Goal: Task Accomplishment & Management: Use online tool/utility

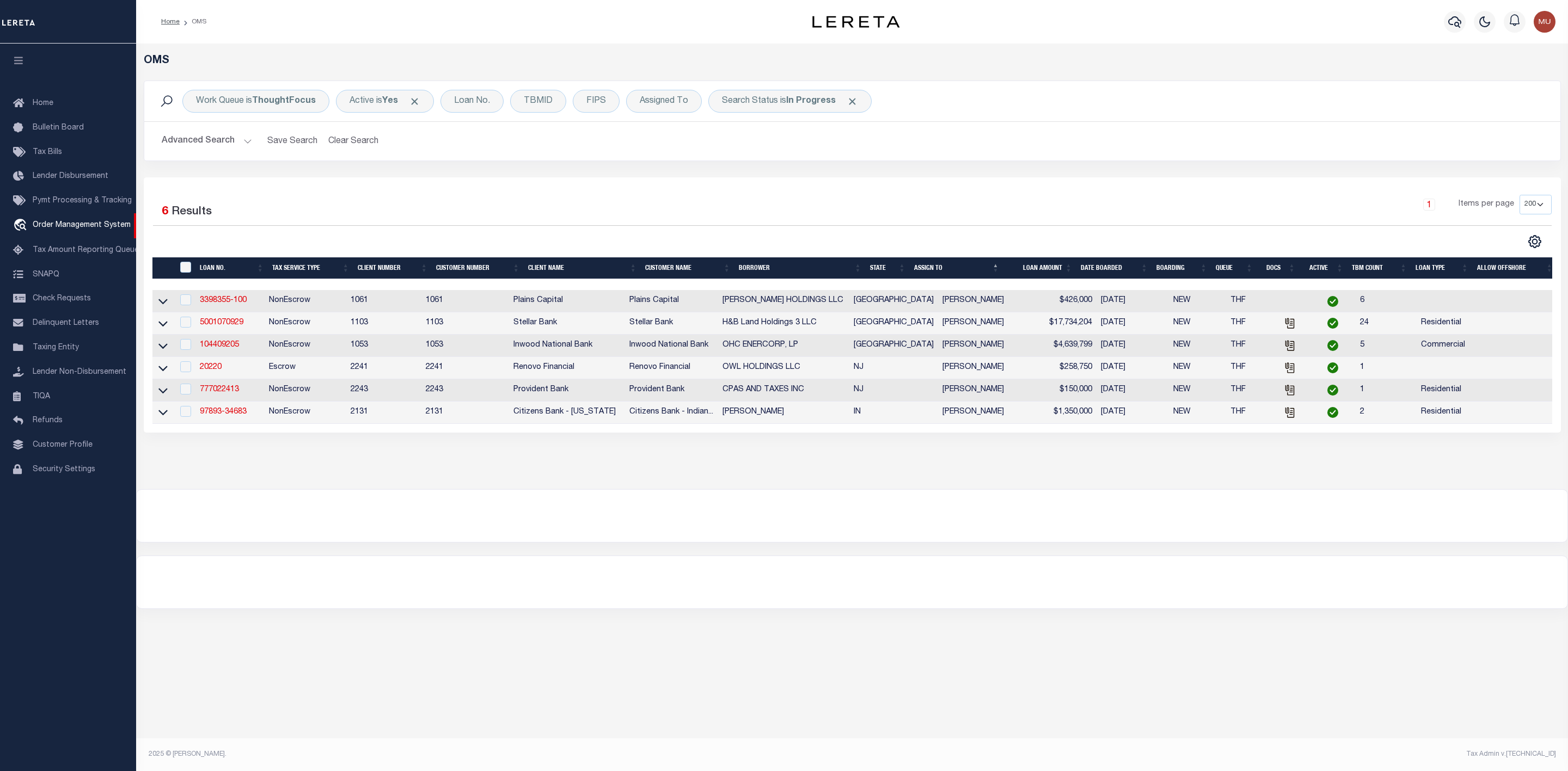
select select "200"
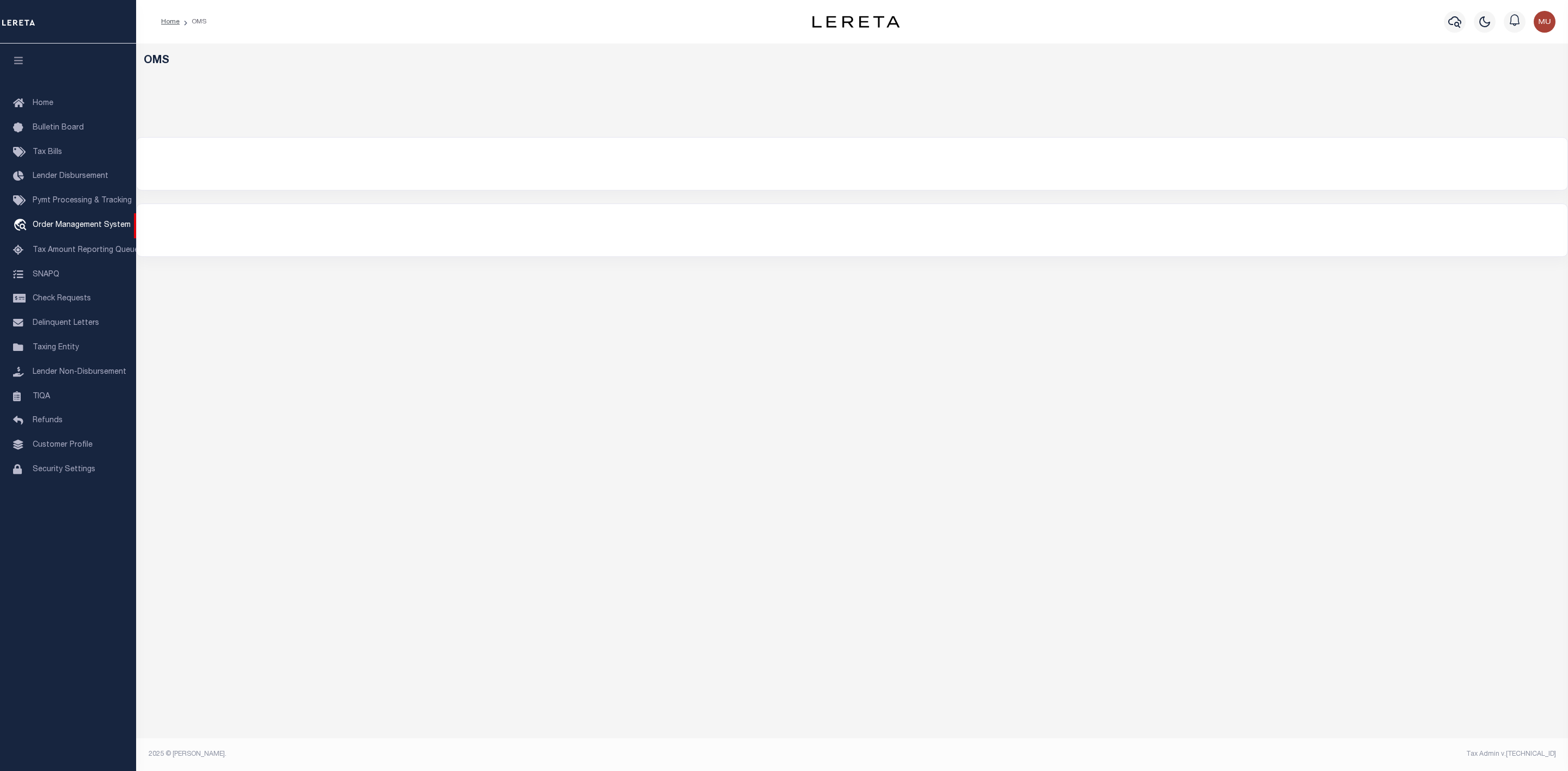
select select "200"
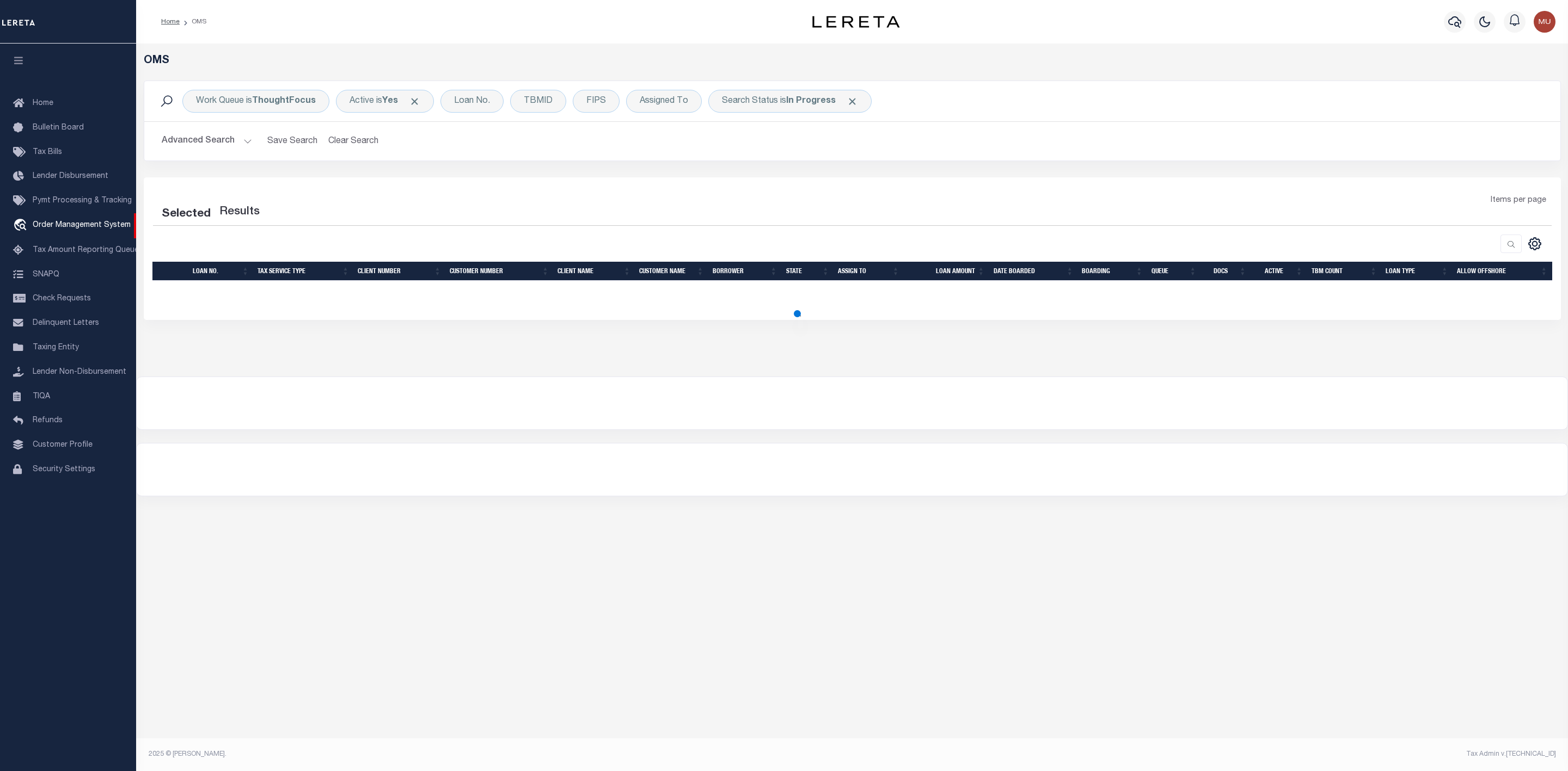
select select "200"
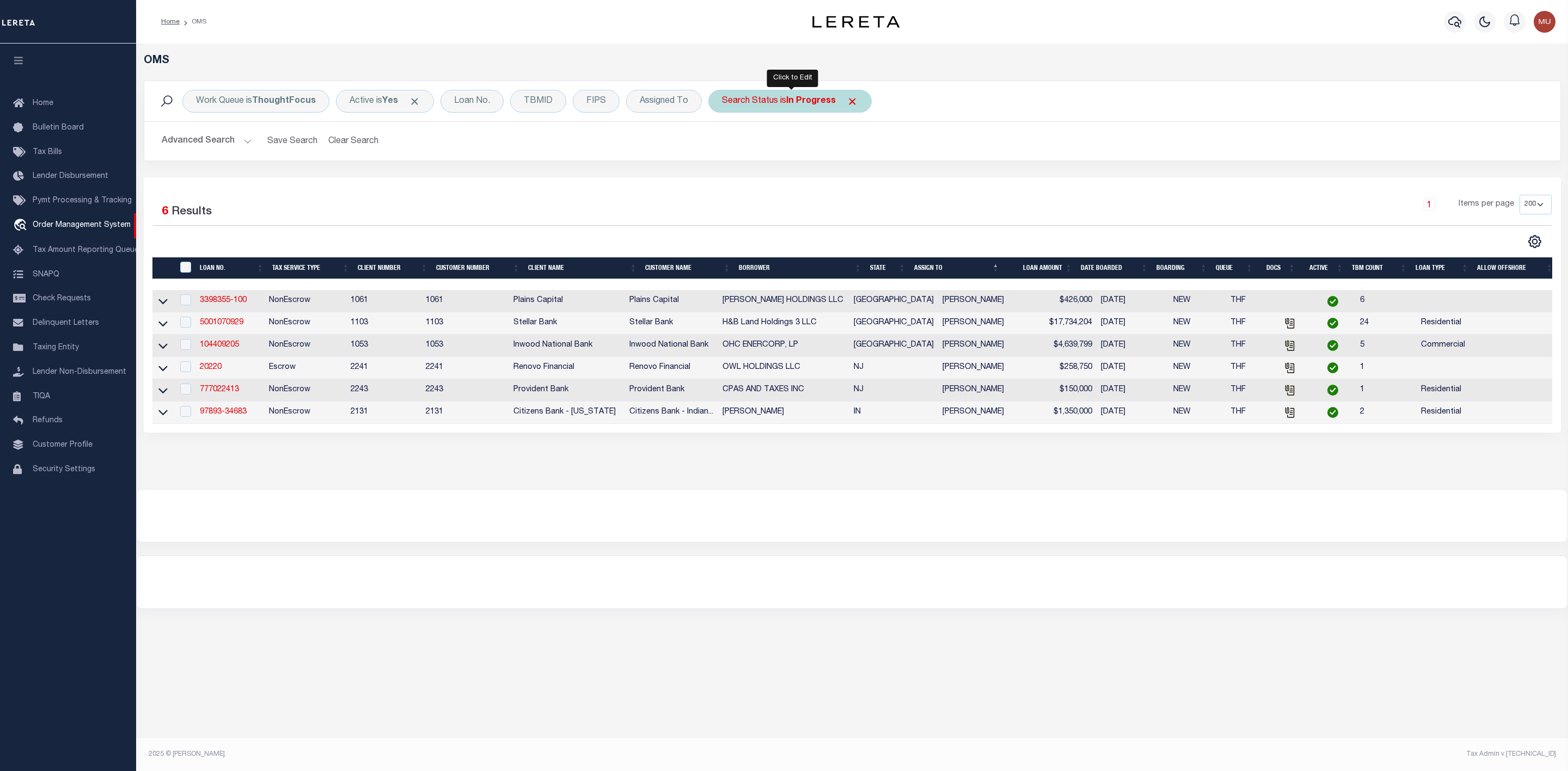
click at [799, 103] on b "In Progress" at bounding box center [810, 101] width 49 height 9
click at [787, 152] on select "Automated Search Bad Parcel Complete Duplicate Parcel High Dollar Reporting In …" at bounding box center [802, 155] width 160 height 21
select select "RD"
click at [725, 145] on select "Automated Search Bad Parcel Complete Duplicate Parcel High Dollar Reporting In …" at bounding box center [802, 155] width 160 height 21
click at [865, 186] on input "Apply" at bounding box center [866, 178] width 32 height 18
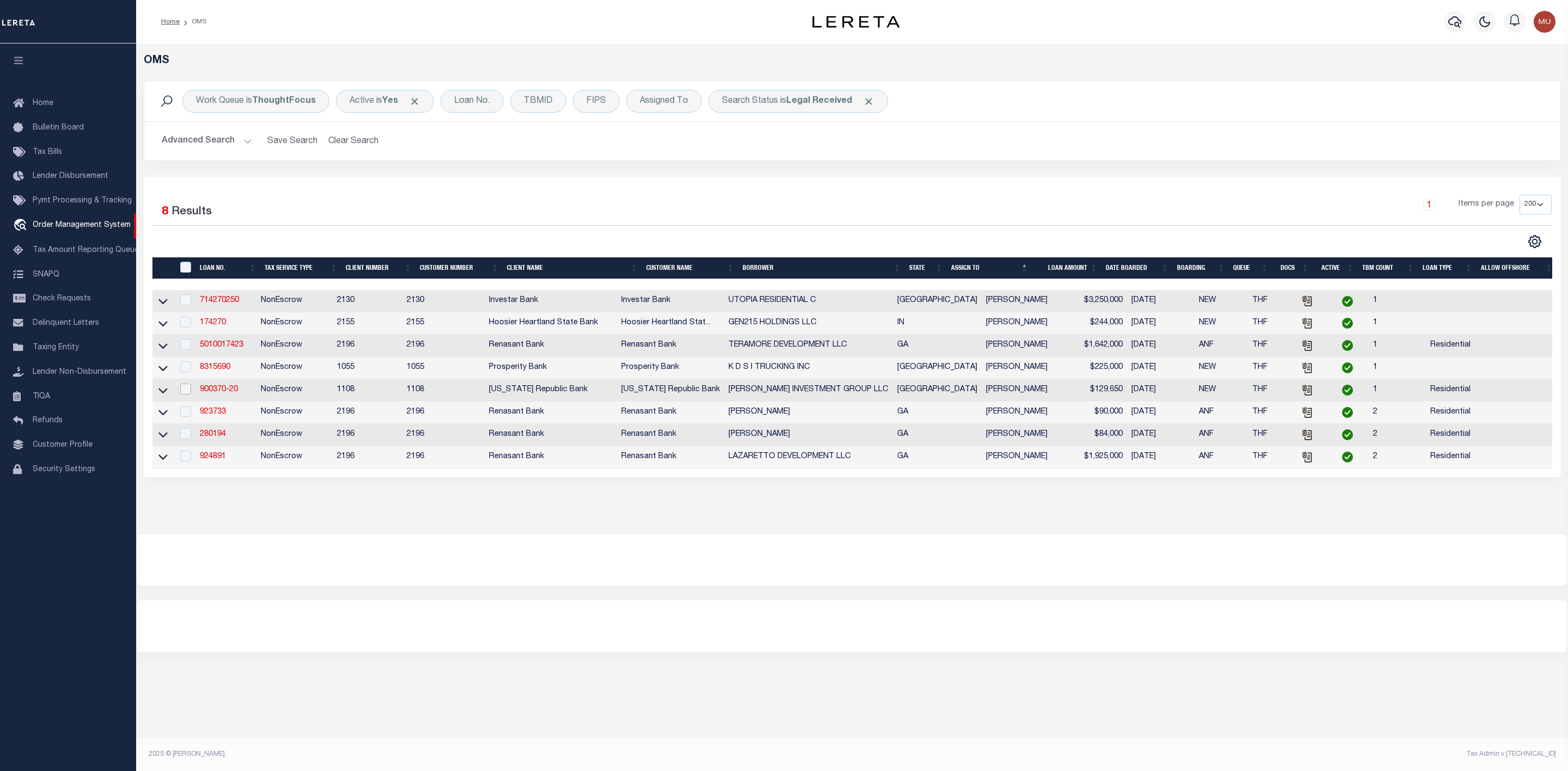
click at [185, 394] on input "checkbox" at bounding box center [186, 389] width 11 height 11
checkbox input "true"
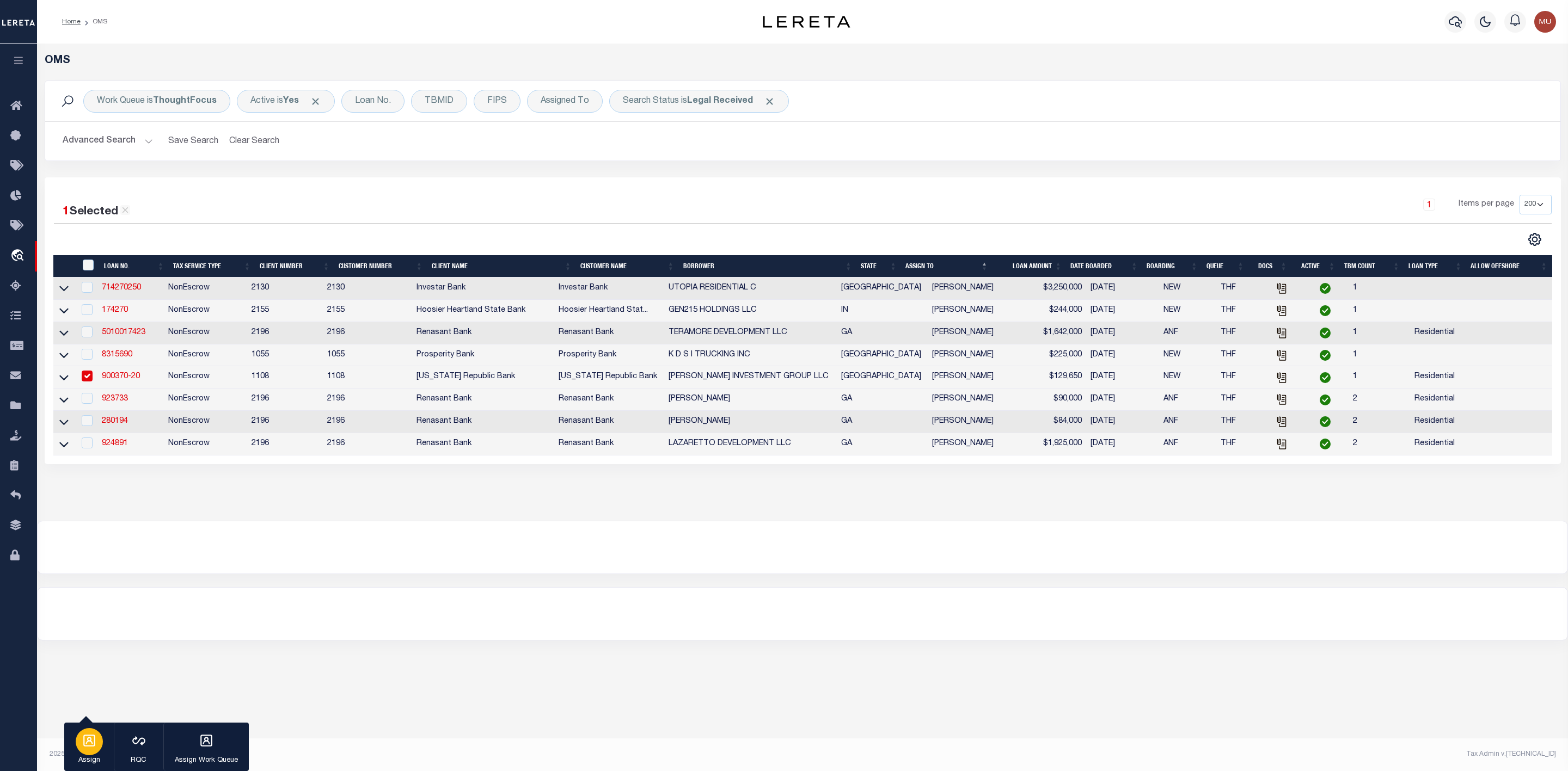
click at [92, 736] on icon "button" at bounding box center [89, 741] width 12 height 12
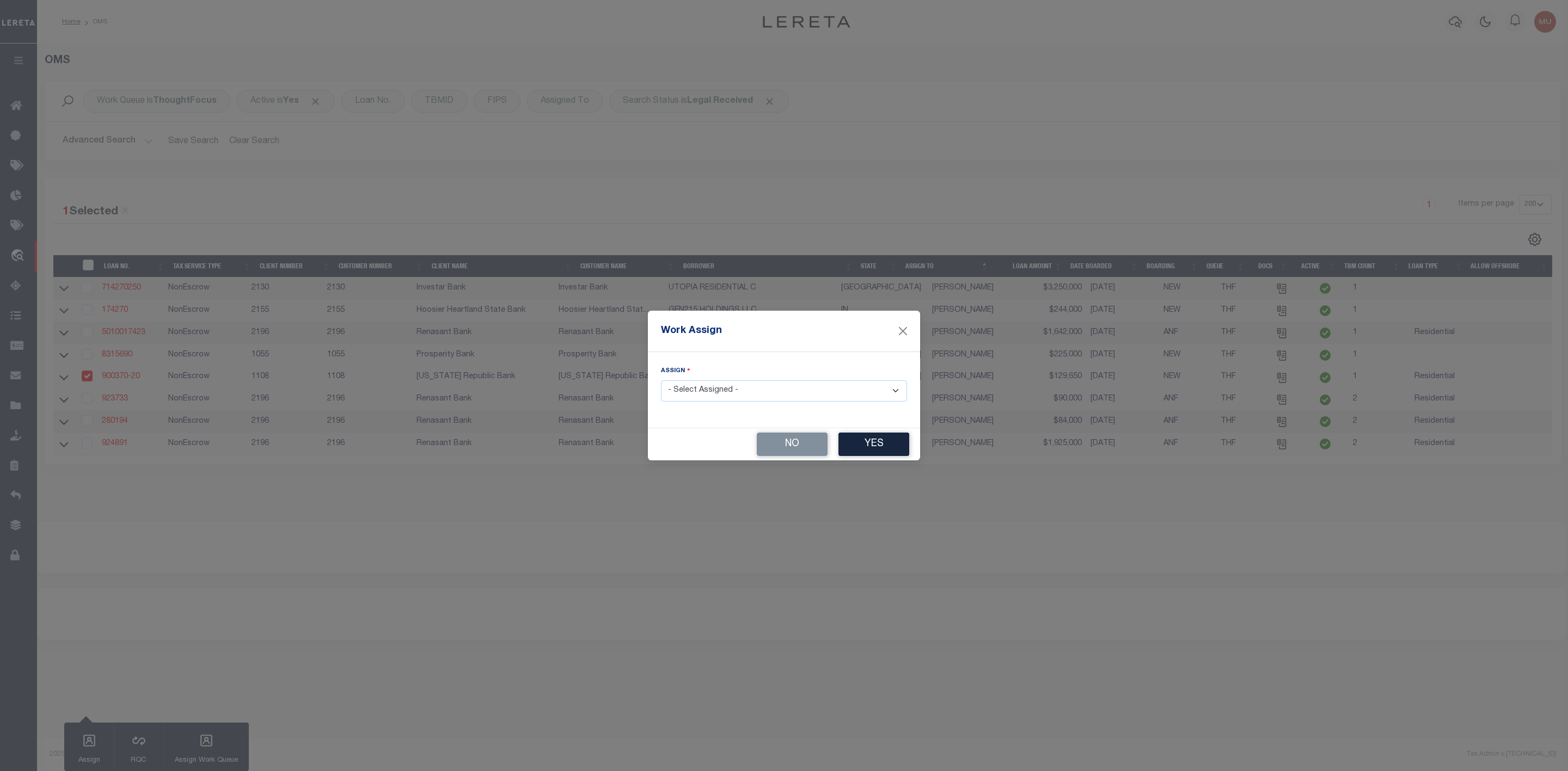
click at [709, 392] on select "- Select Assigned - --Unassigned-- [PERSON_NAME] [PERSON_NAME] [PERSON_NAME] [P…" at bounding box center [784, 391] width 246 height 22
select select "[PERSON_NAME]"
click at [661, 381] on select "- Select Assigned - --Unassigned-- [PERSON_NAME] [PERSON_NAME] [PERSON_NAME] [P…" at bounding box center [784, 391] width 246 height 22
click at [888, 441] on button "Yes" at bounding box center [874, 444] width 71 height 23
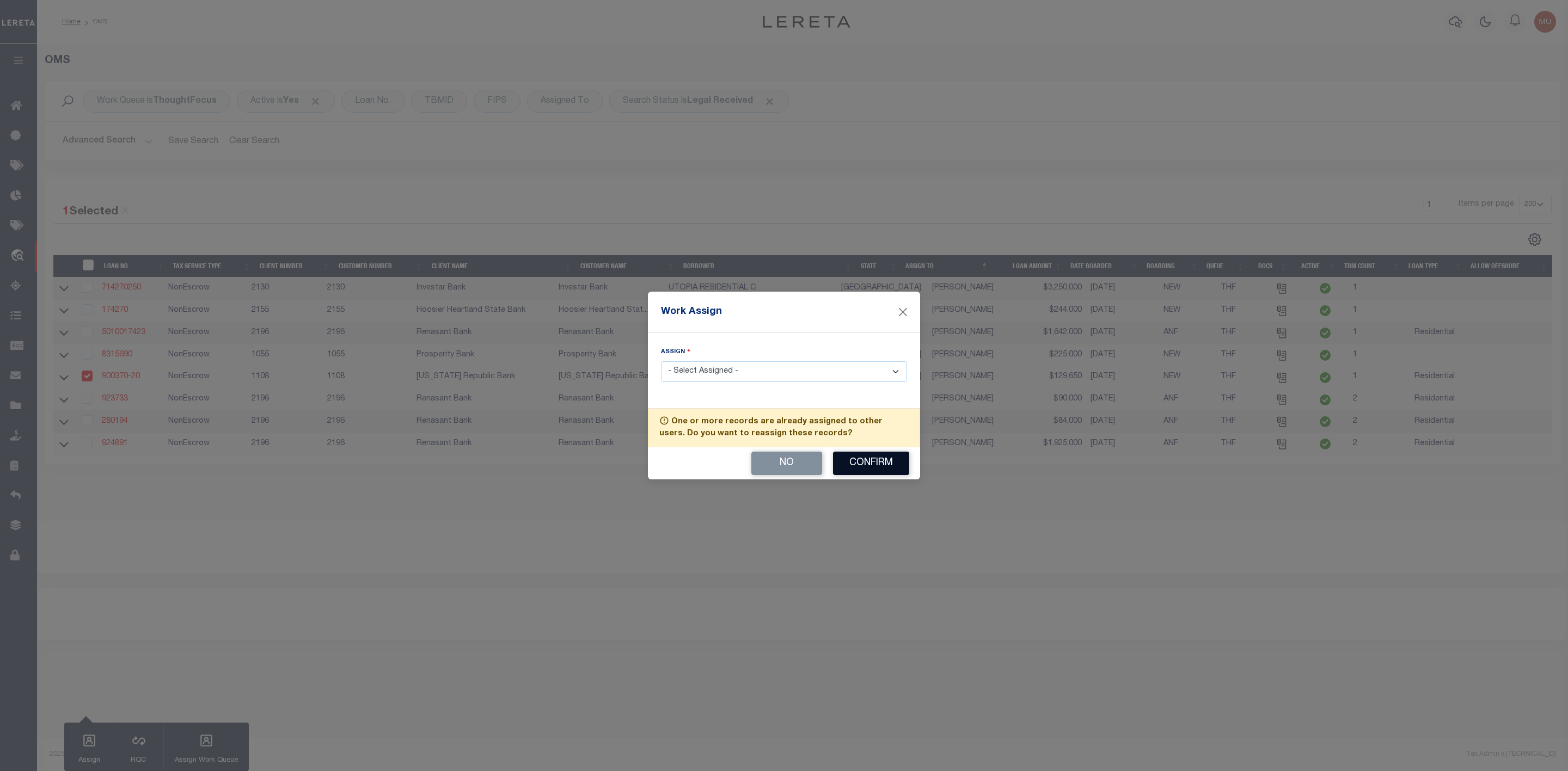
click at [881, 463] on button "Confirm" at bounding box center [871, 463] width 76 height 23
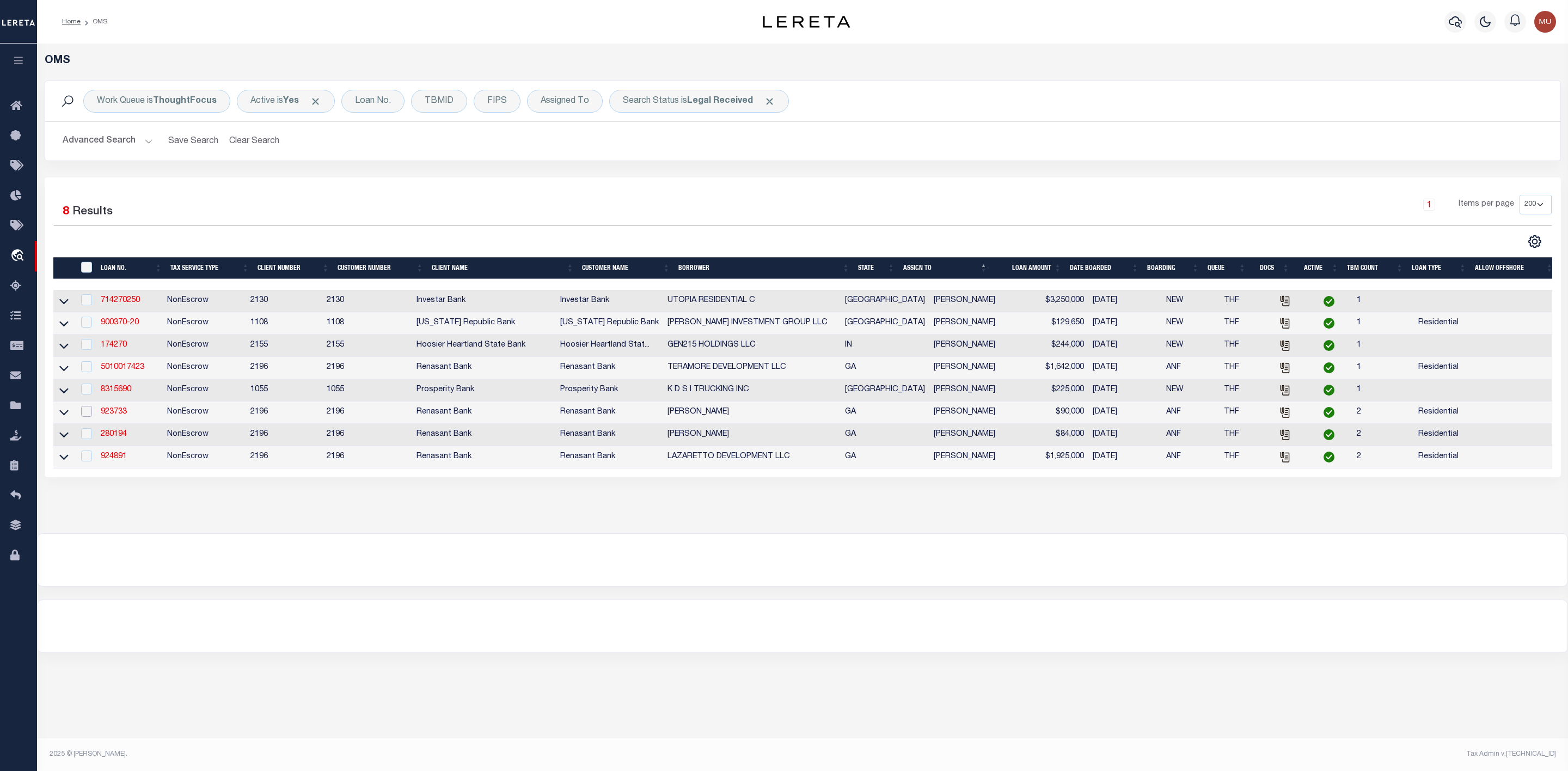
click at [87, 414] on input "checkbox" at bounding box center [86, 411] width 11 height 11
checkbox input "true"
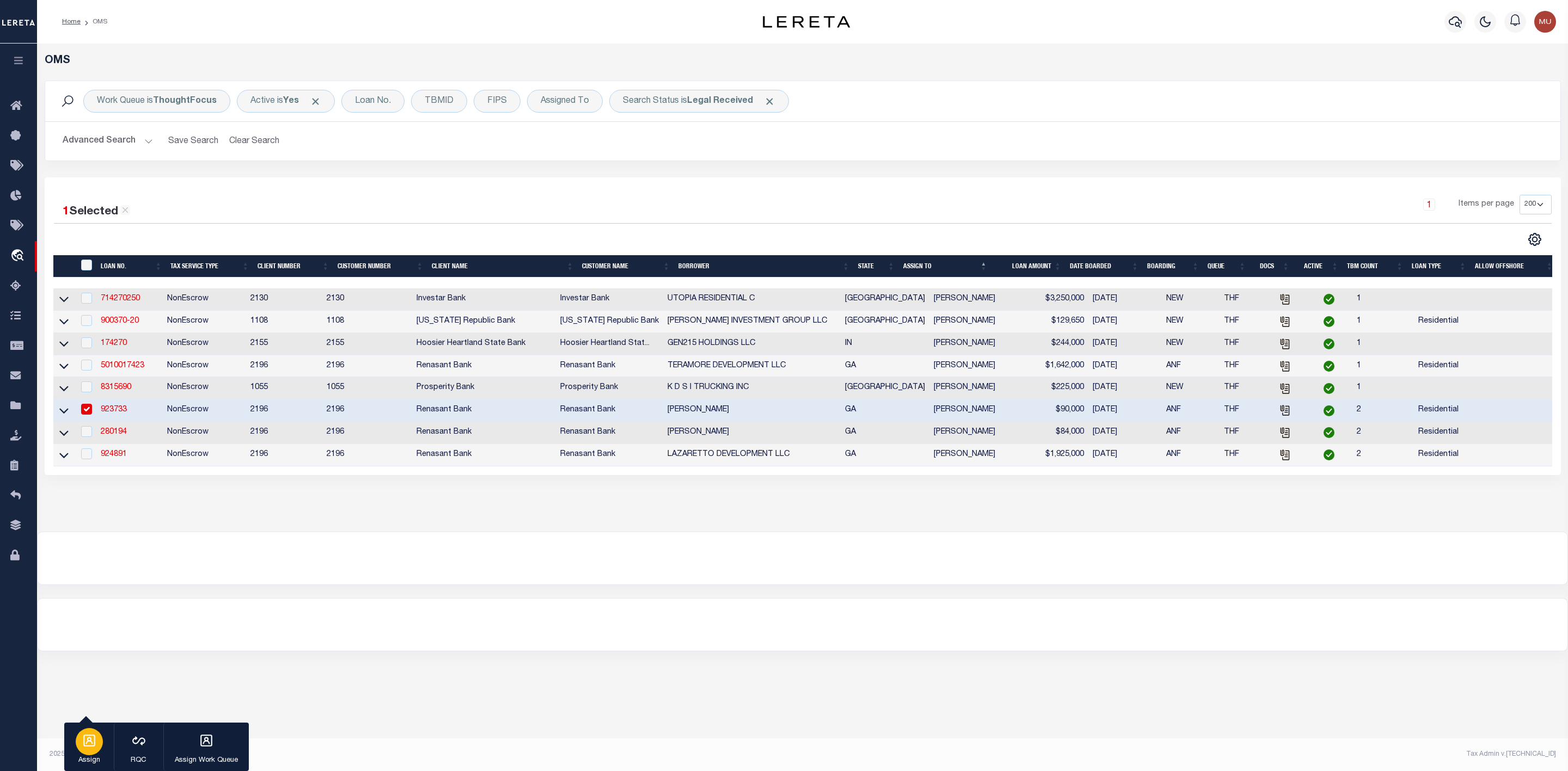
click at [98, 743] on div "button" at bounding box center [90, 742] width 28 height 28
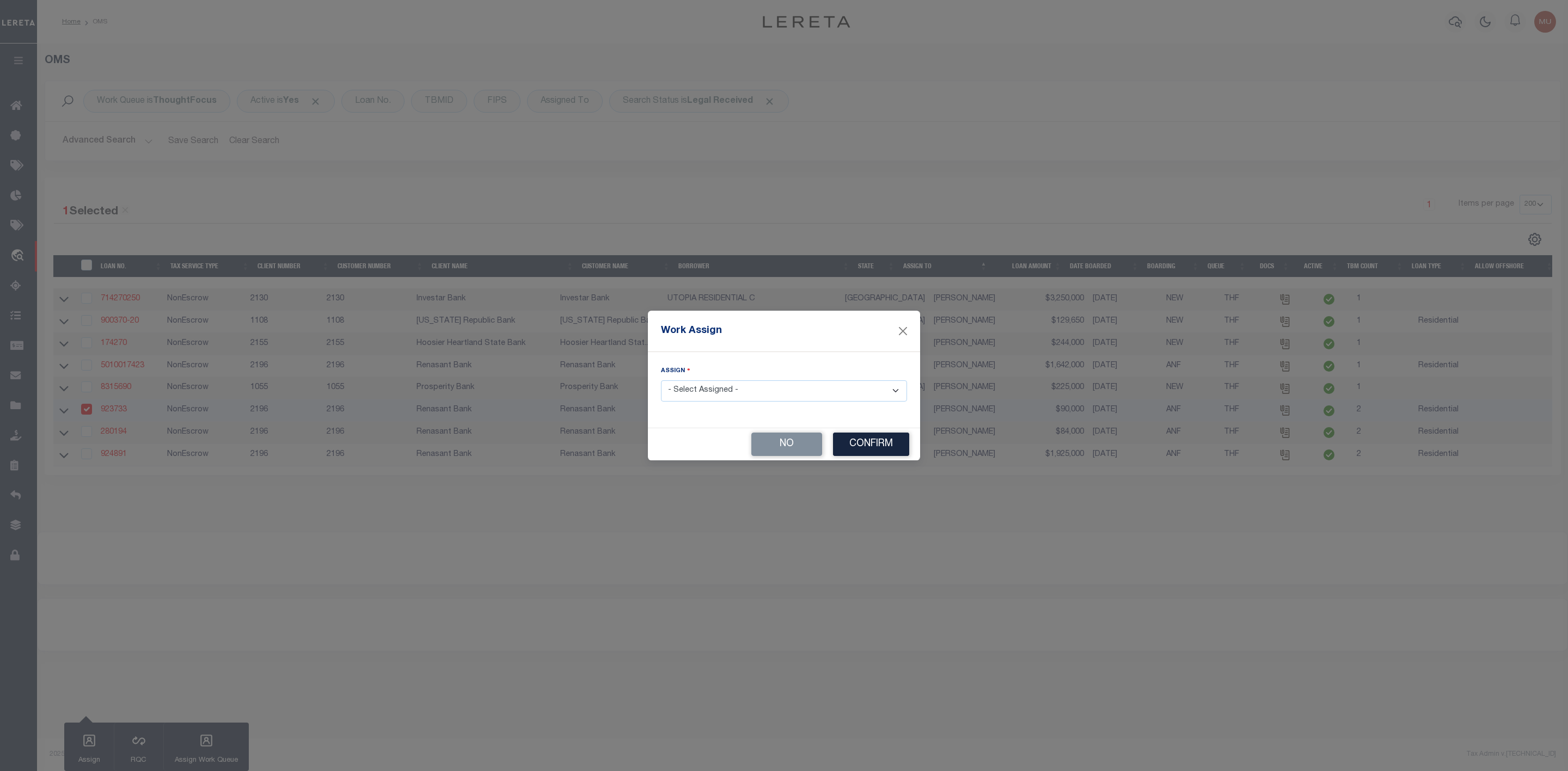
click at [729, 388] on select "- Select Assigned - --Unassigned-- [PERSON_NAME] [PERSON_NAME] [PERSON_NAME] [P…" at bounding box center [784, 391] width 246 height 22
select select "[PERSON_NAME]"
click at [661, 381] on select "- Select Assigned - --Unassigned-- [PERSON_NAME] [PERSON_NAME] [PERSON_NAME] [P…" at bounding box center [784, 391] width 246 height 22
click at [873, 446] on button "Confirm" at bounding box center [871, 444] width 76 height 23
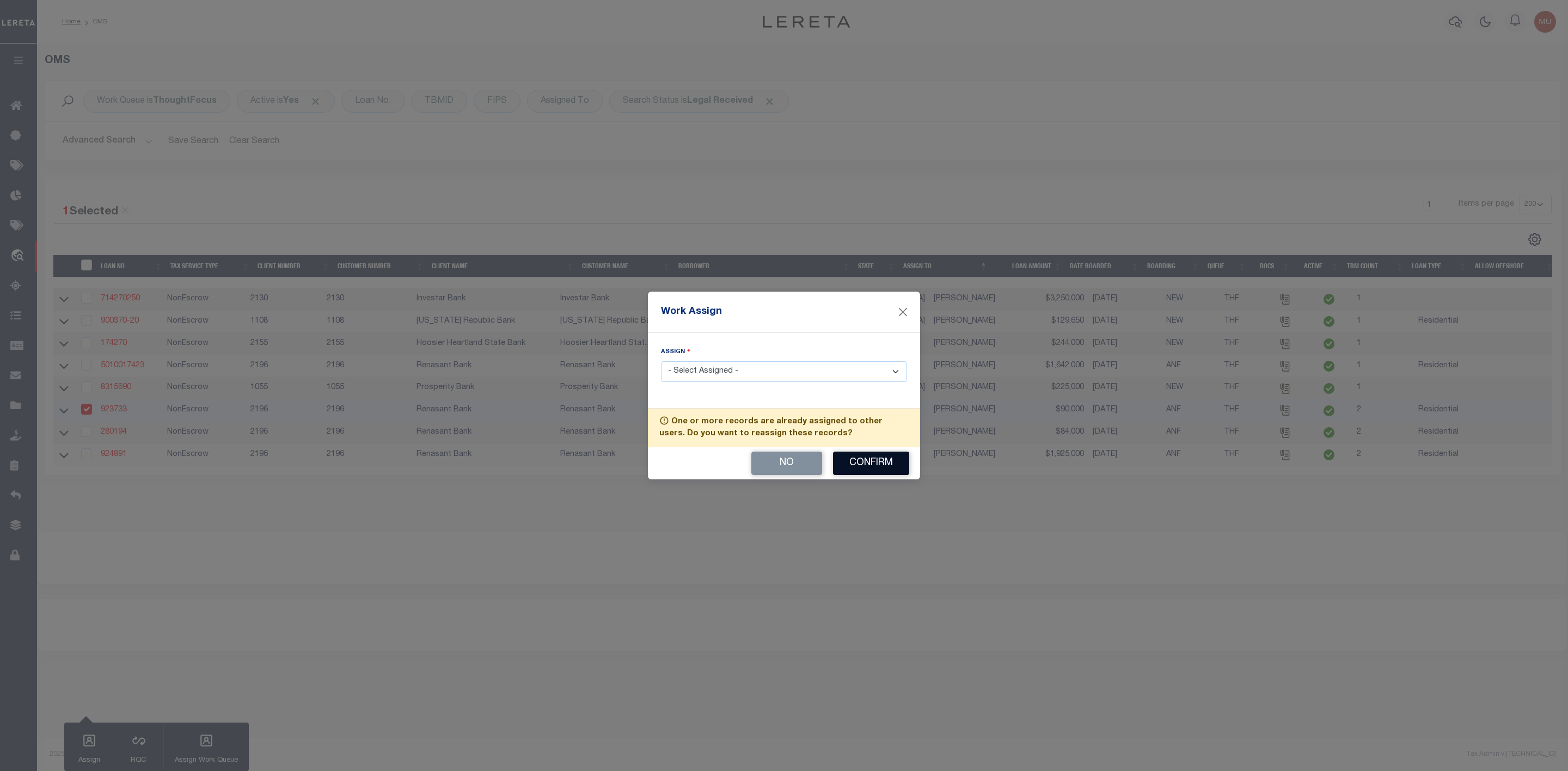
click at [869, 458] on button "Confirm" at bounding box center [871, 463] width 76 height 23
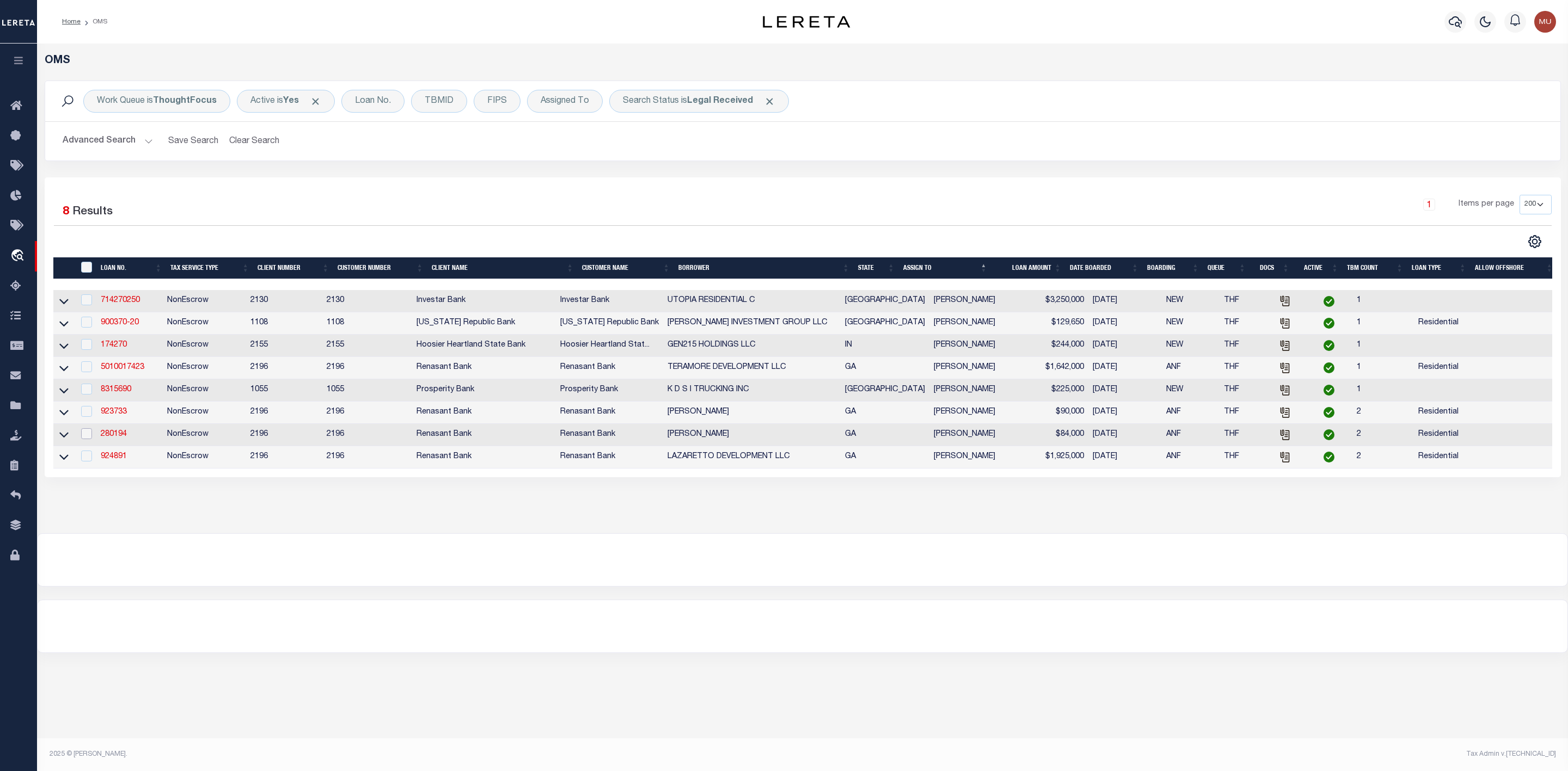
click at [88, 439] on input "checkbox" at bounding box center [86, 433] width 11 height 11
checkbox input "true"
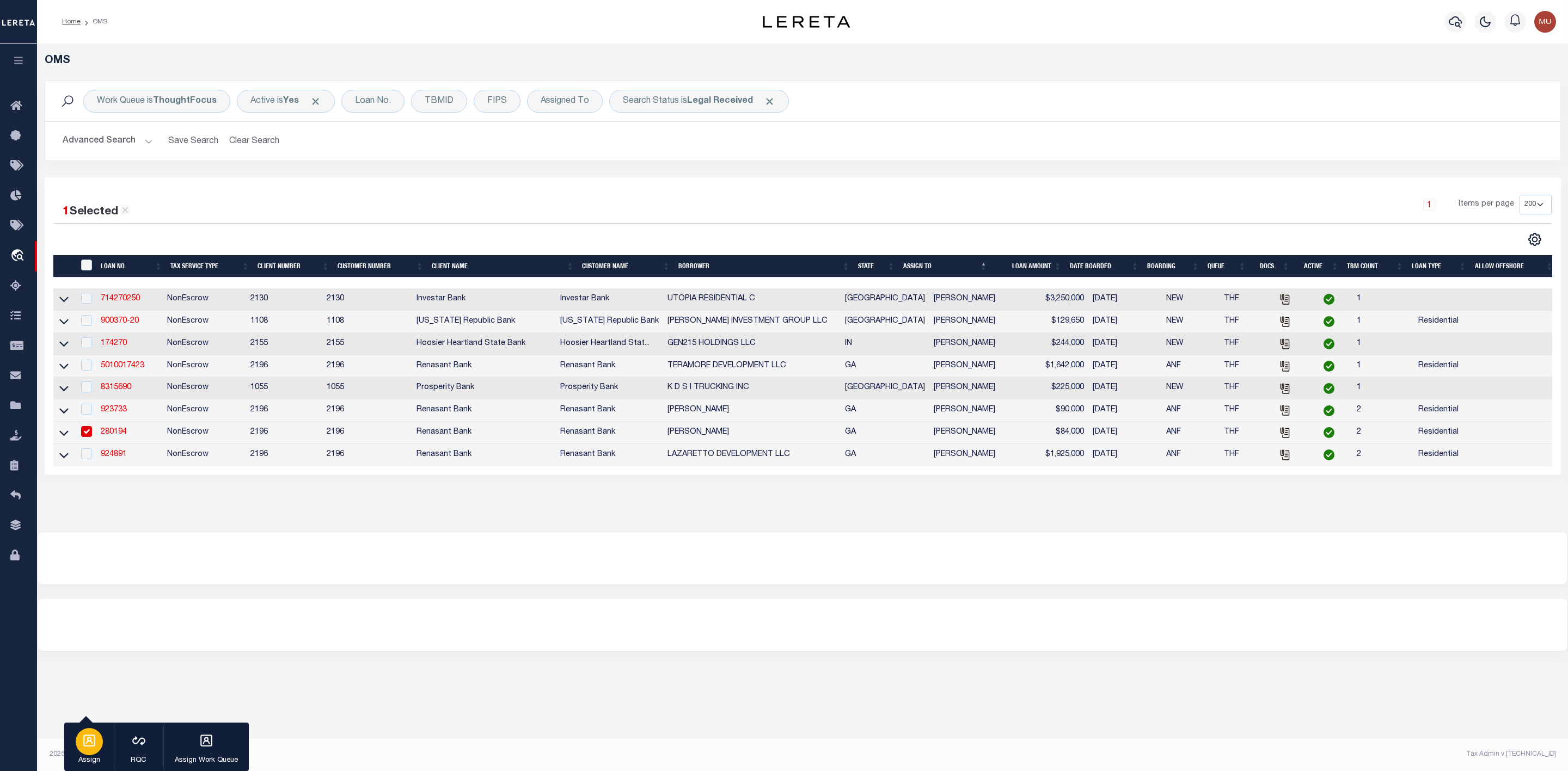
click at [76, 743] on div "button" at bounding box center [90, 742] width 28 height 28
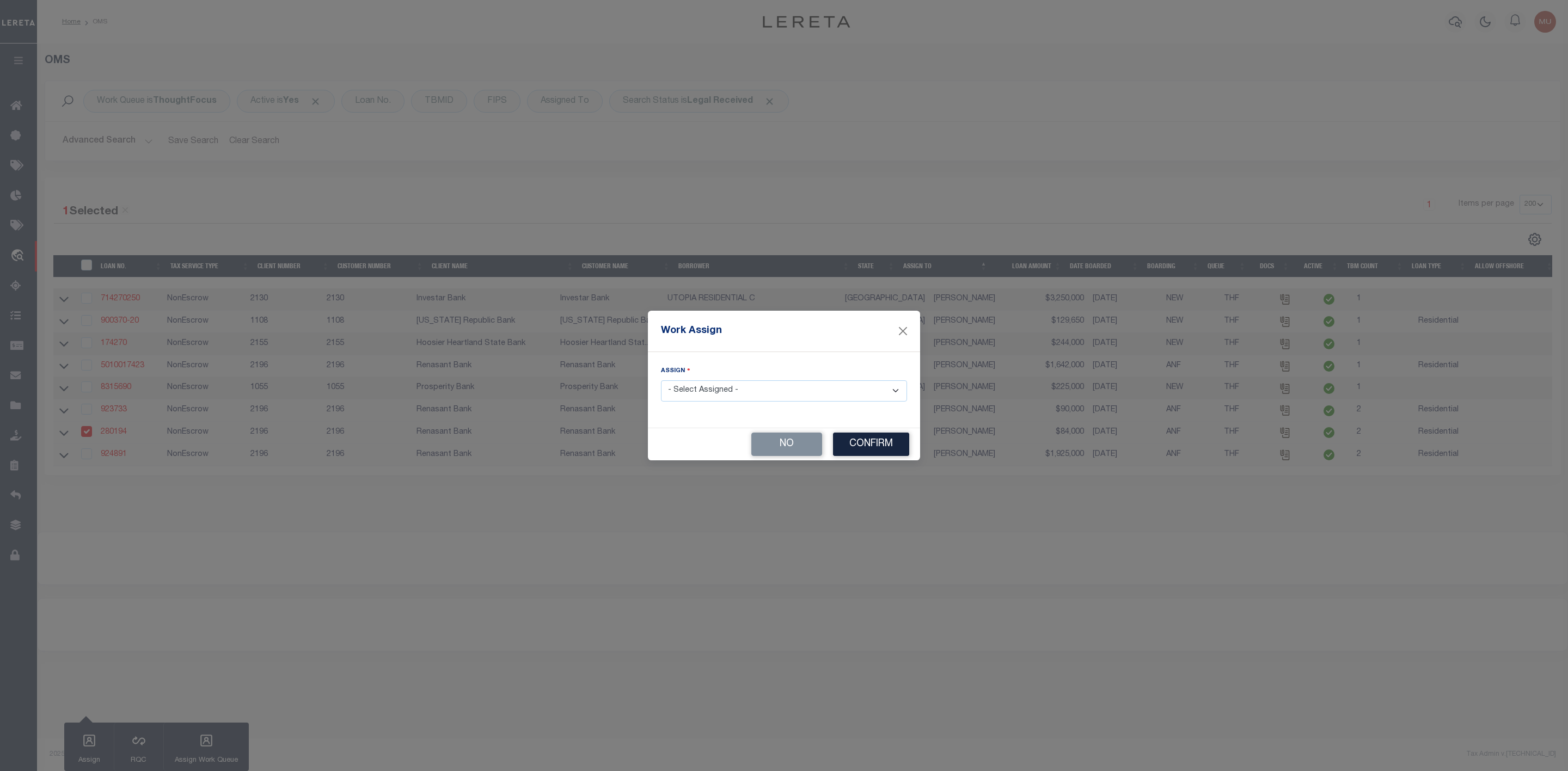
click at [706, 386] on select "- Select Assigned - --Unassigned-- [PERSON_NAME] [PERSON_NAME] [PERSON_NAME] [P…" at bounding box center [784, 391] width 246 height 22
select select "[PERSON_NAME]"
click at [661, 381] on select "- Select Assigned - --Unassigned-- [PERSON_NAME] [PERSON_NAME] [PERSON_NAME] [P…" at bounding box center [784, 391] width 246 height 22
click at [865, 447] on button "Confirm" at bounding box center [871, 444] width 76 height 23
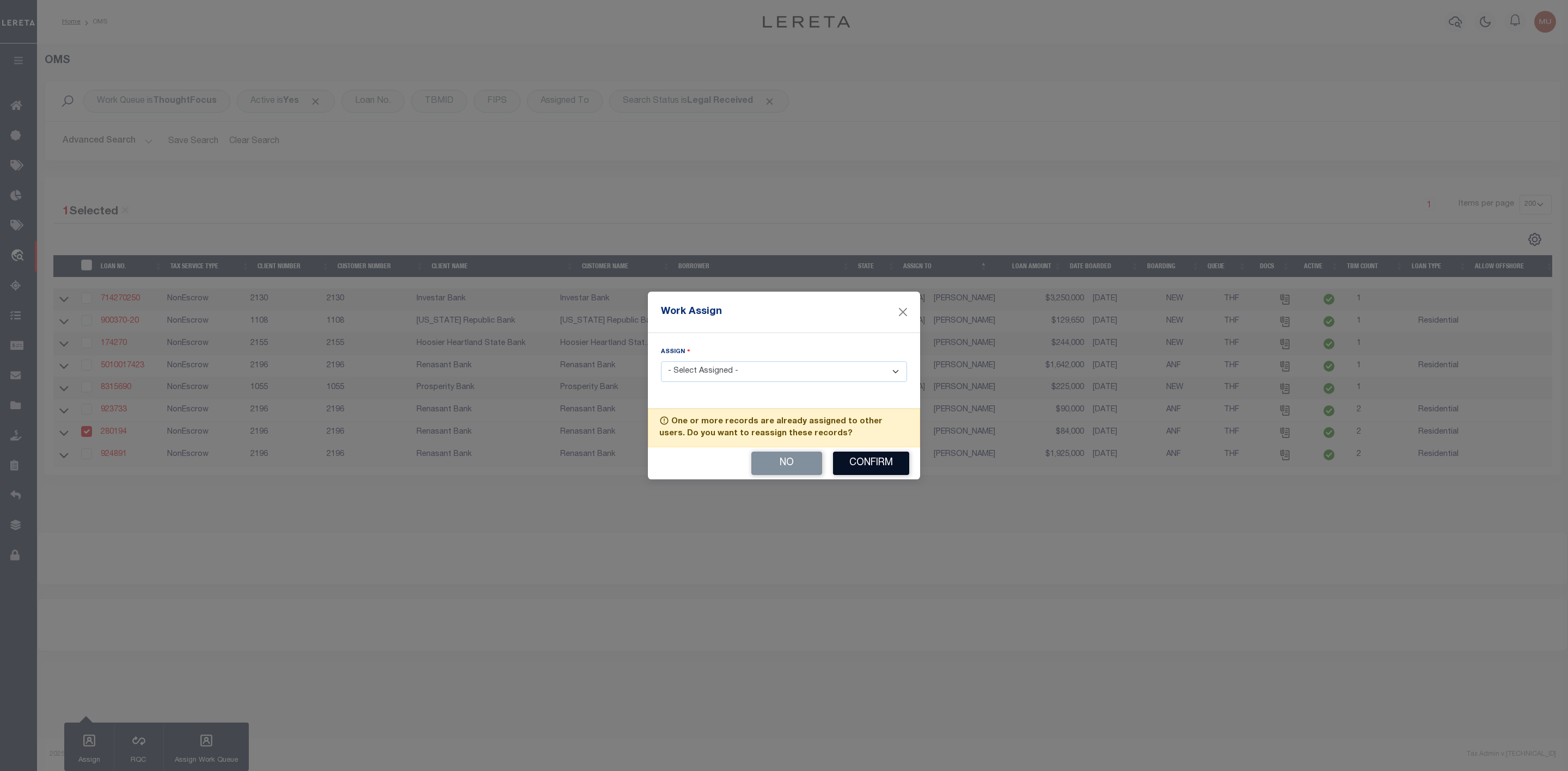
click at [868, 459] on button "Confirm" at bounding box center [871, 463] width 76 height 23
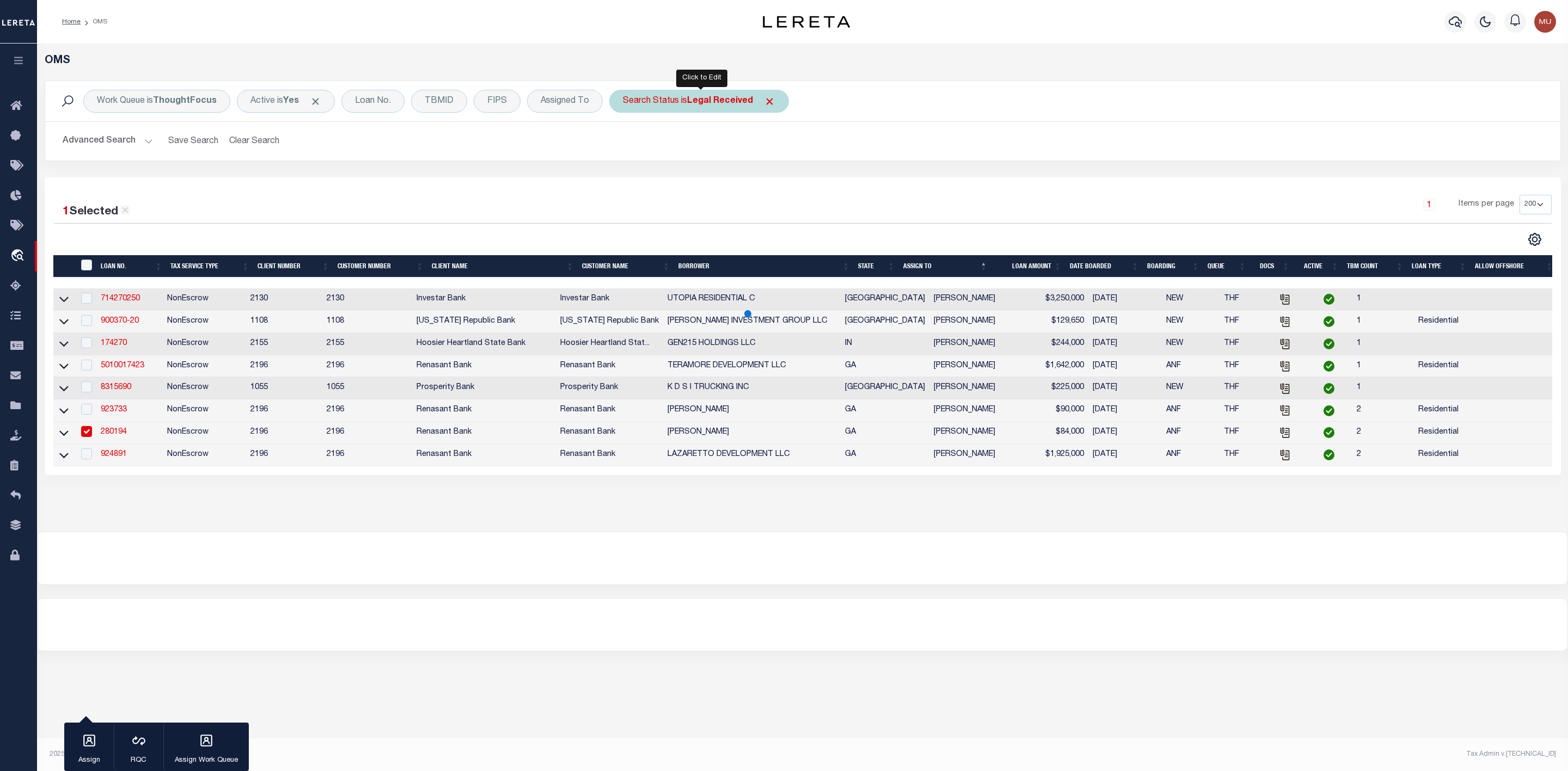
click at [709, 104] on b "Legal Received" at bounding box center [720, 101] width 66 height 9
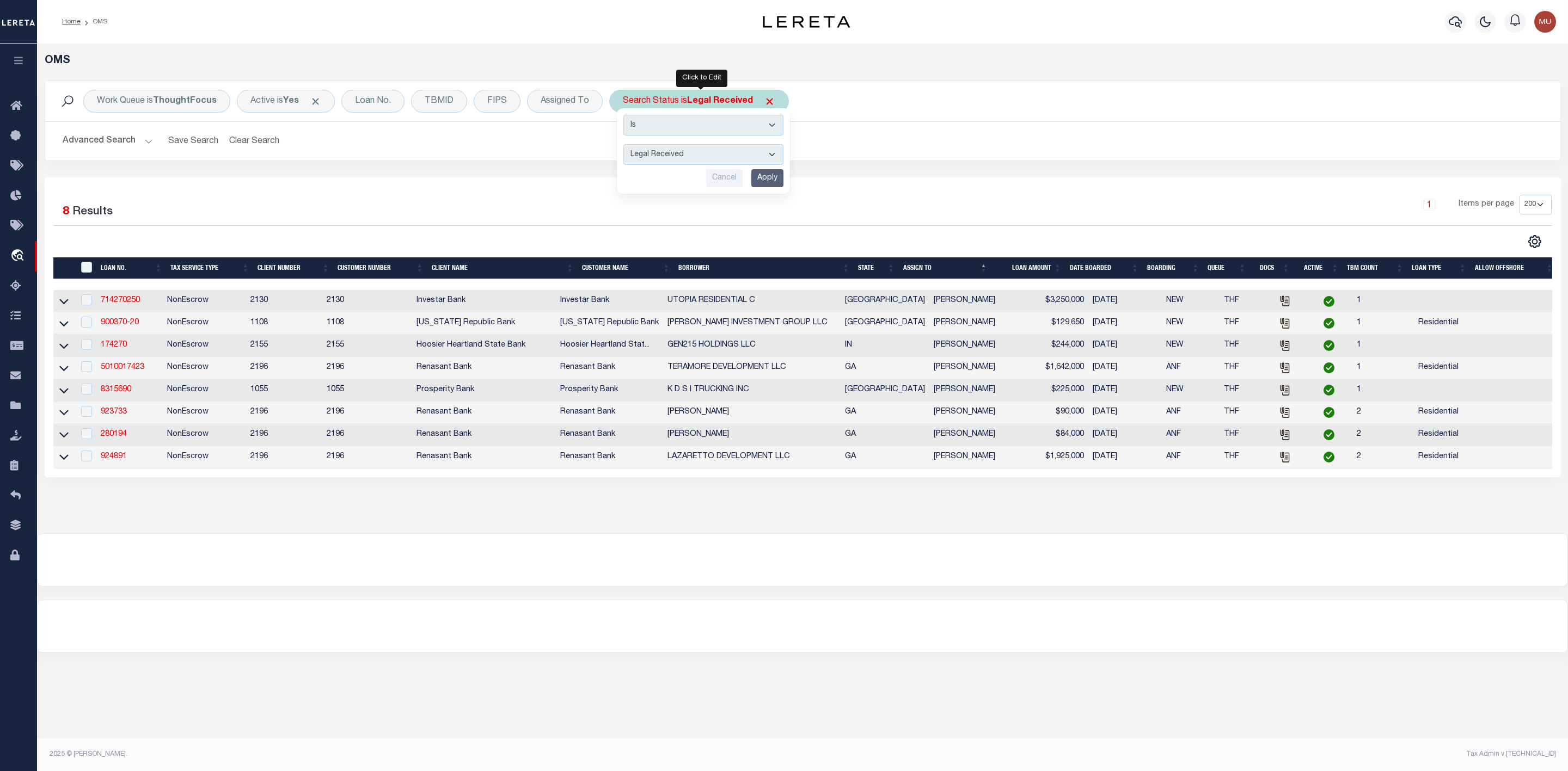
click at [691, 151] on select "Automated Search Bad Parcel Complete Duplicate Parcel High Dollar Reporting In …" at bounding box center [703, 155] width 160 height 21
select select "IP"
click at [625, 145] on select "Automated Search Bad Parcel Complete Duplicate Parcel High Dollar Reporting In …" at bounding box center [703, 155] width 160 height 21
click at [768, 178] on input "Apply" at bounding box center [767, 178] width 32 height 18
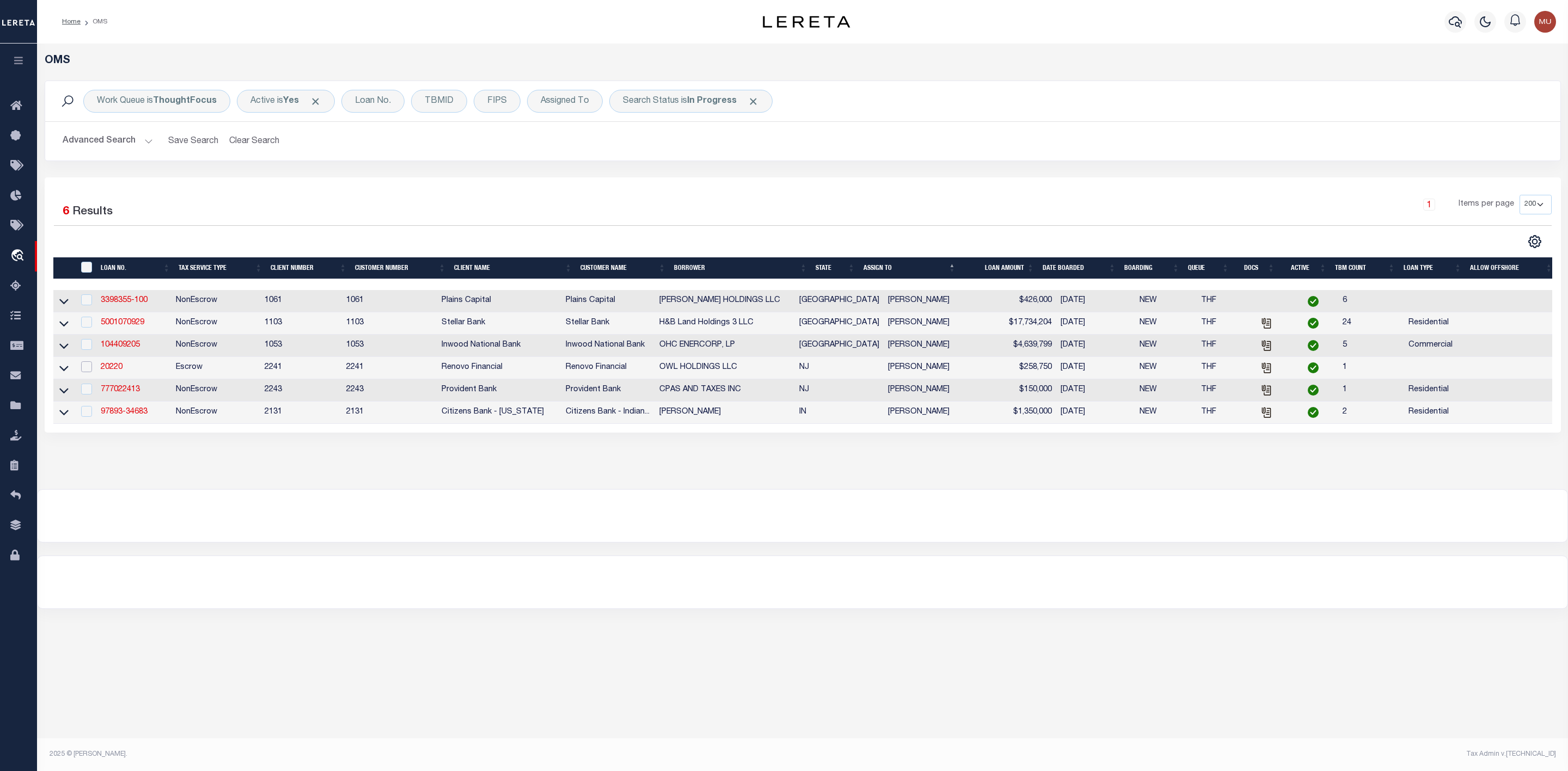
click at [85, 372] on input "checkbox" at bounding box center [86, 366] width 11 height 11
checkbox input "true"
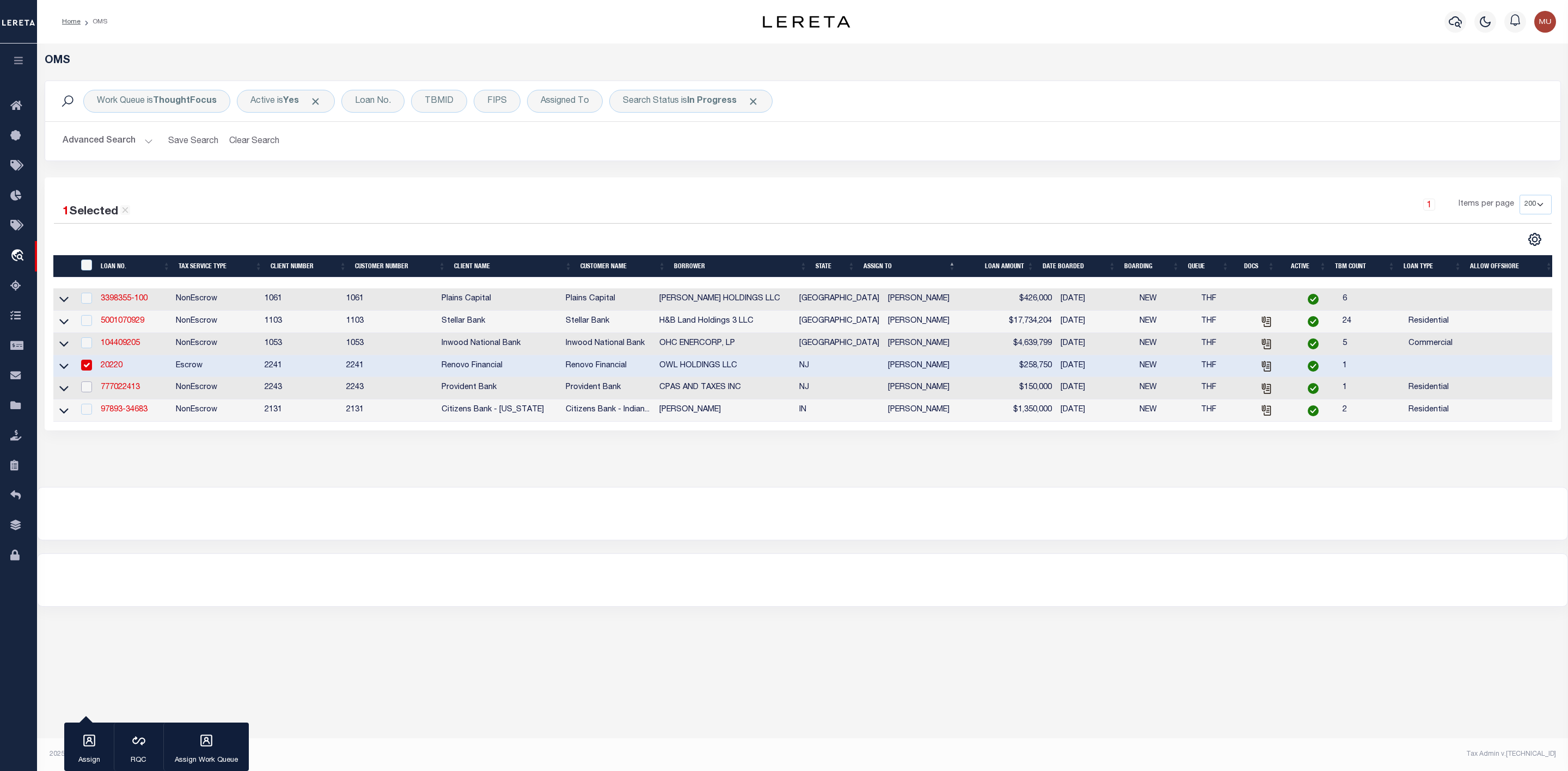
click at [89, 392] on input "checkbox" at bounding box center [86, 387] width 11 height 11
checkbox input "true"
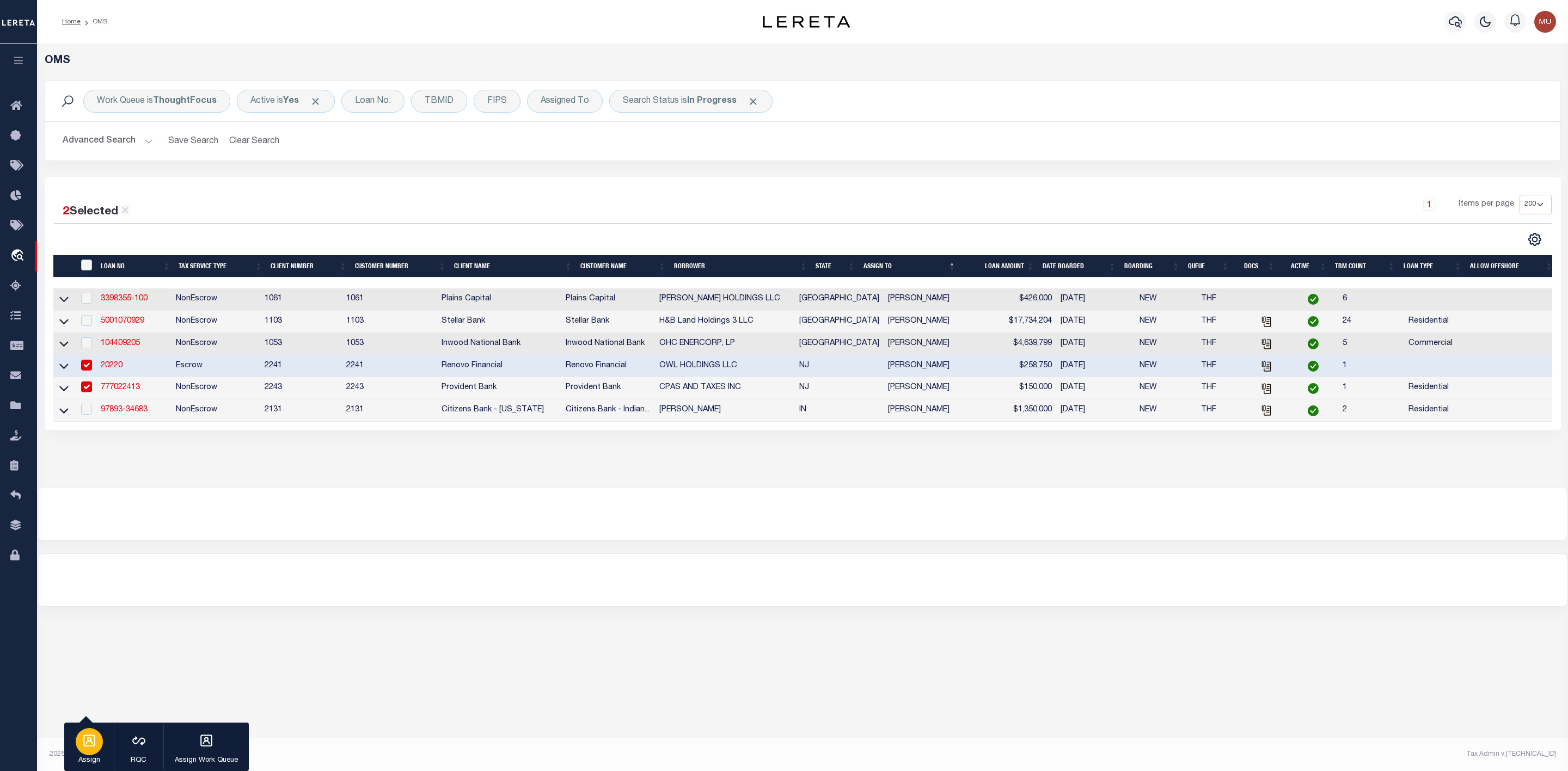
click at [82, 766] on p "Assign" at bounding box center [90, 761] width 28 height 11
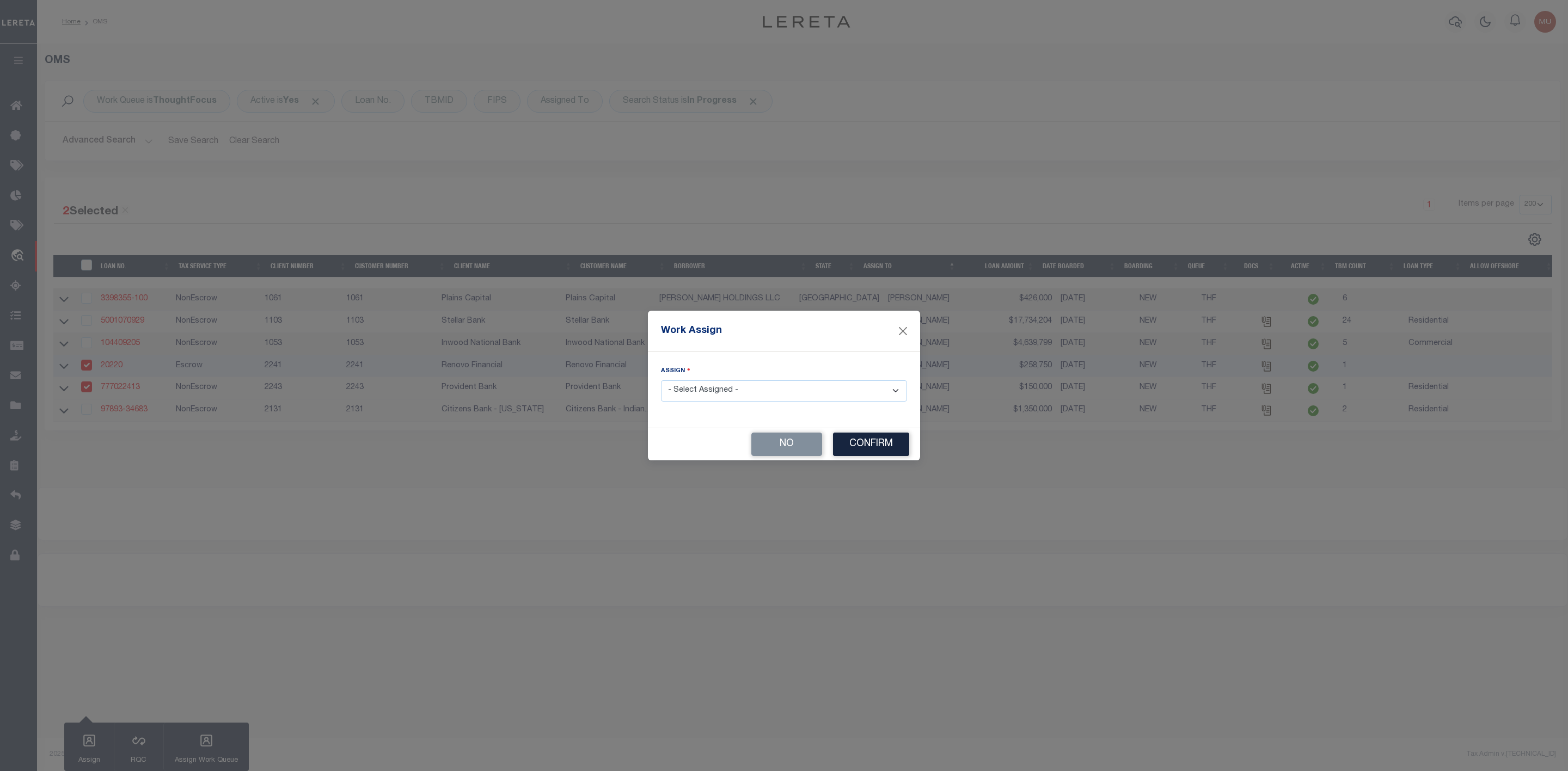
click at [772, 385] on select "- Select Assigned - --Unassigned-- [PERSON_NAME] [PERSON_NAME] [PERSON_NAME] [P…" at bounding box center [784, 391] width 246 height 22
select select "[PERSON_NAME]"
click at [661, 381] on select "- Select Assigned - --Unassigned-- [PERSON_NAME] [PERSON_NAME] [PERSON_NAME] [P…" at bounding box center [784, 391] width 246 height 22
click at [866, 442] on button "Confirm" at bounding box center [871, 444] width 76 height 23
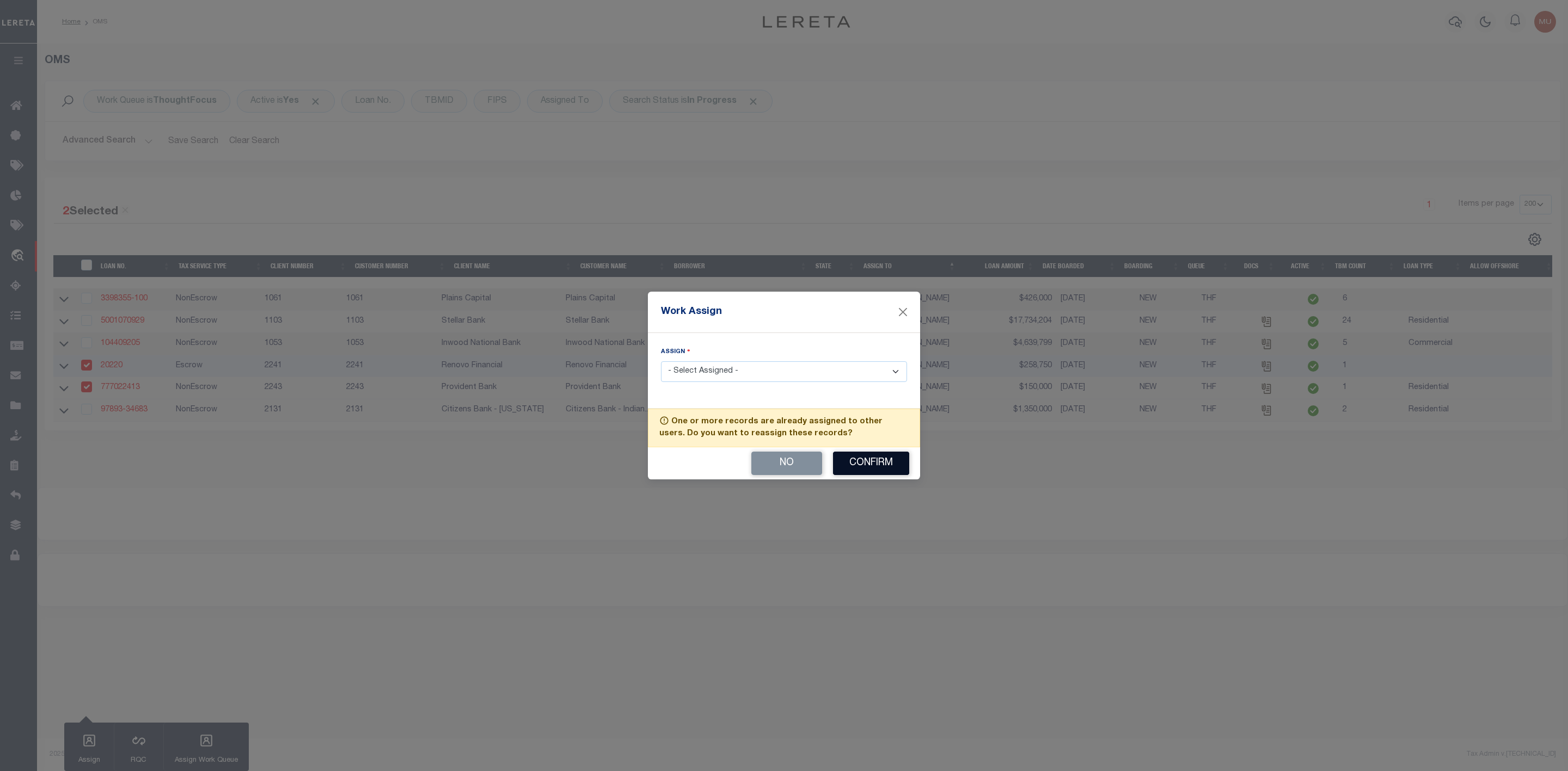
click at [865, 458] on button "Confirm" at bounding box center [871, 463] width 76 height 23
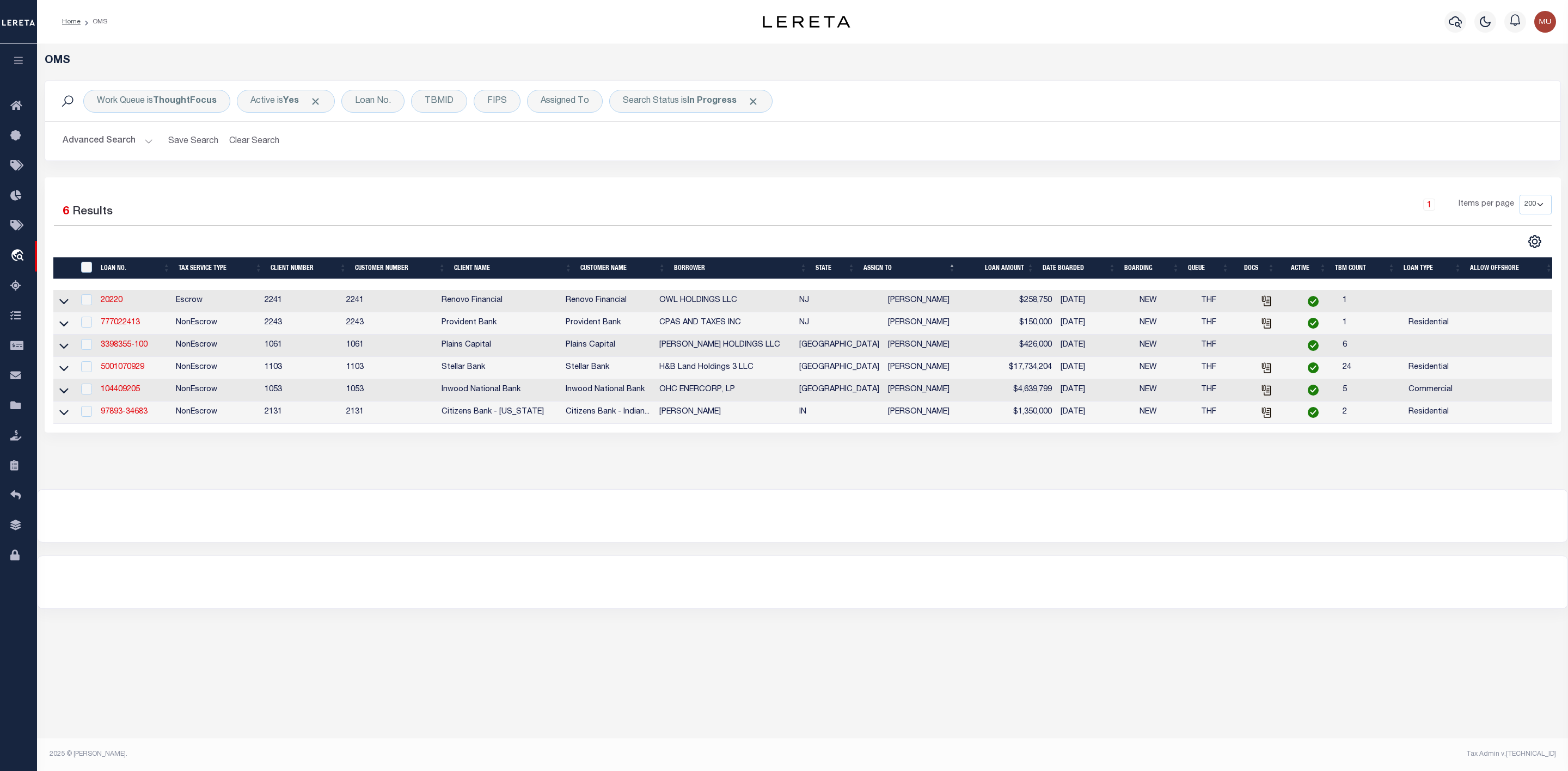
click at [1158, 457] on div "OMS Work Queue is ThoughtFocus Active is Yes Loan No. TBMID FIPS Assigned To Se…" at bounding box center [803, 256] width 1525 height 402
